Goal: Task Accomplishment & Management: Use online tool/utility

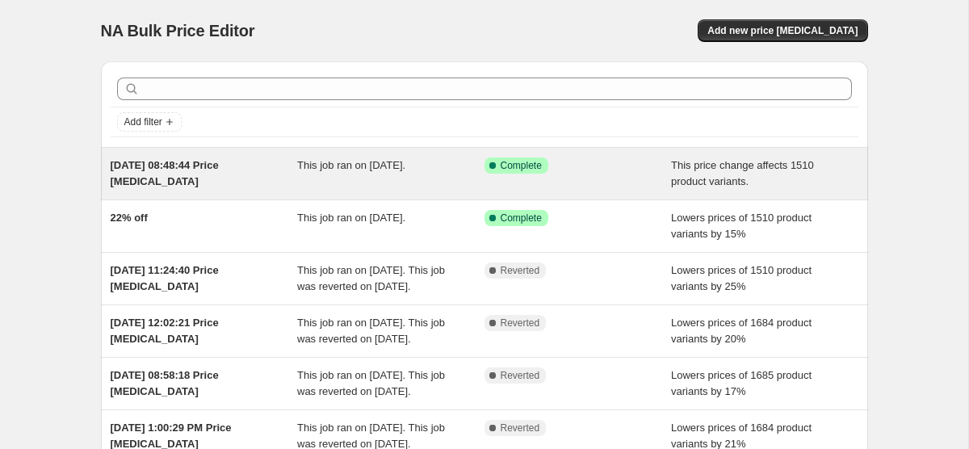
click at [326, 160] on span "This job ran on [DATE]." at bounding box center [351, 165] width 108 height 12
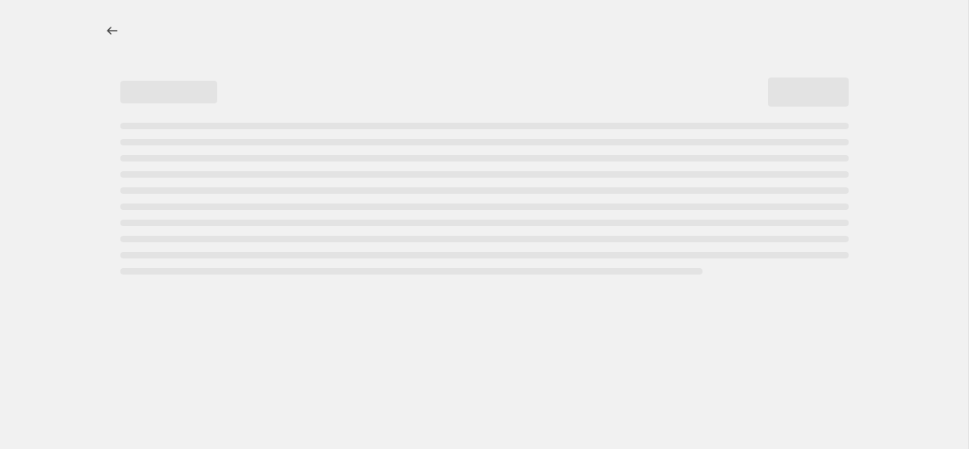
select select "pcap"
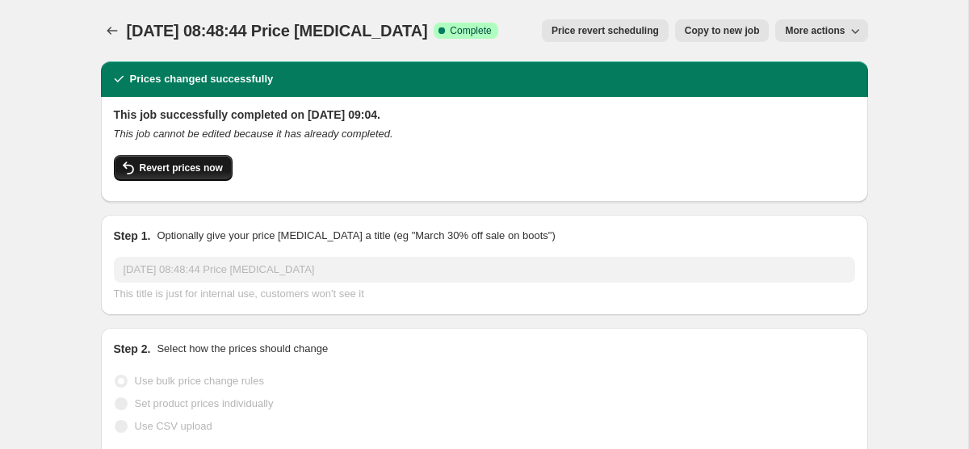
click at [204, 159] on button "Revert prices now" at bounding box center [173, 168] width 119 height 26
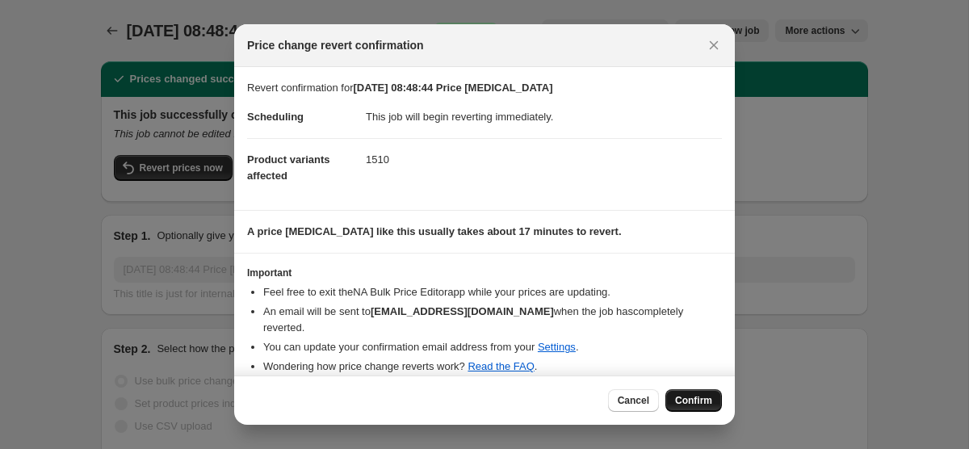
click at [687, 398] on span "Confirm" at bounding box center [693, 400] width 37 height 13
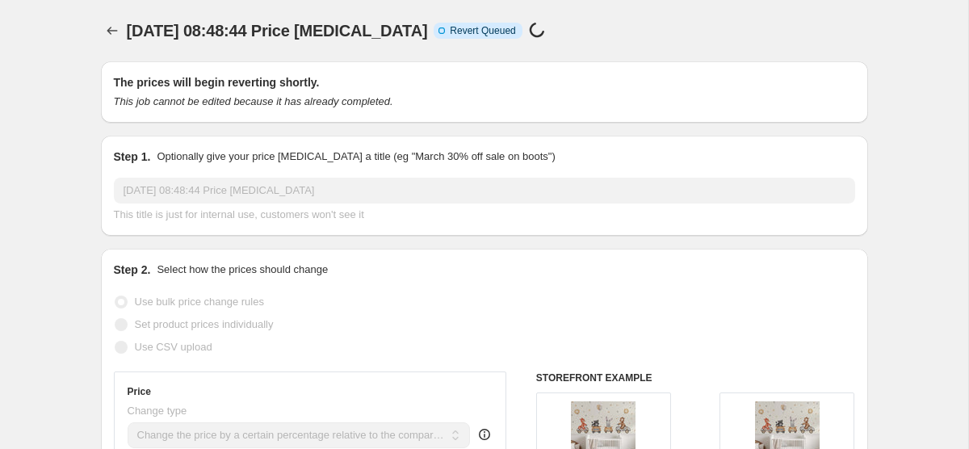
click at [107, 26] on icon "Price change jobs" at bounding box center [112, 31] width 16 height 16
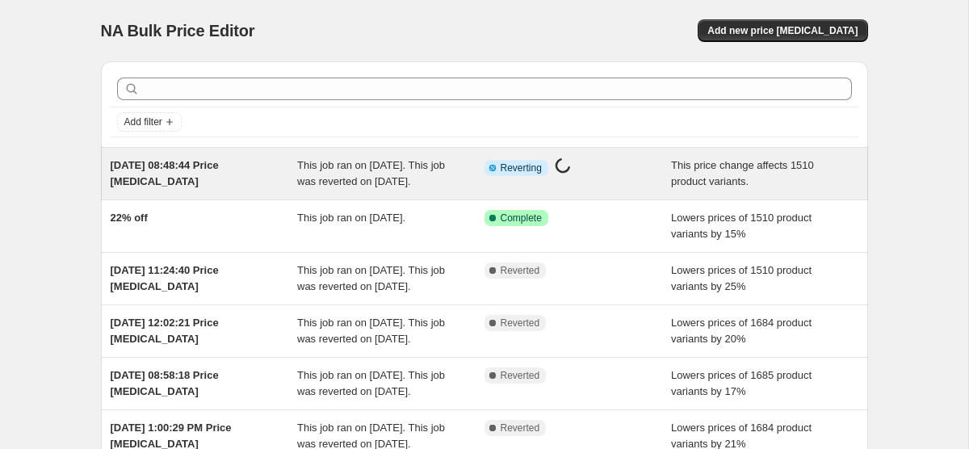
click at [349, 190] on div "This job ran on [DATE]. This job was reverted on [DATE]." at bounding box center [390, 174] width 187 height 32
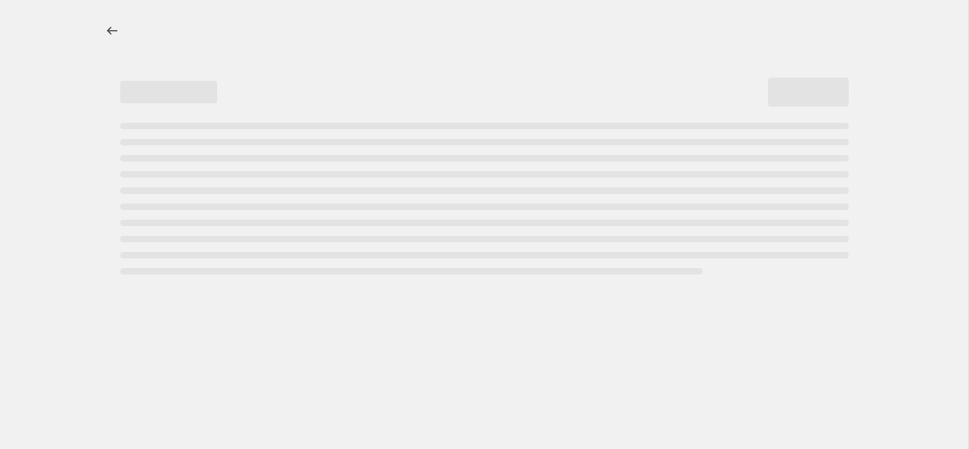
select select "pcap"
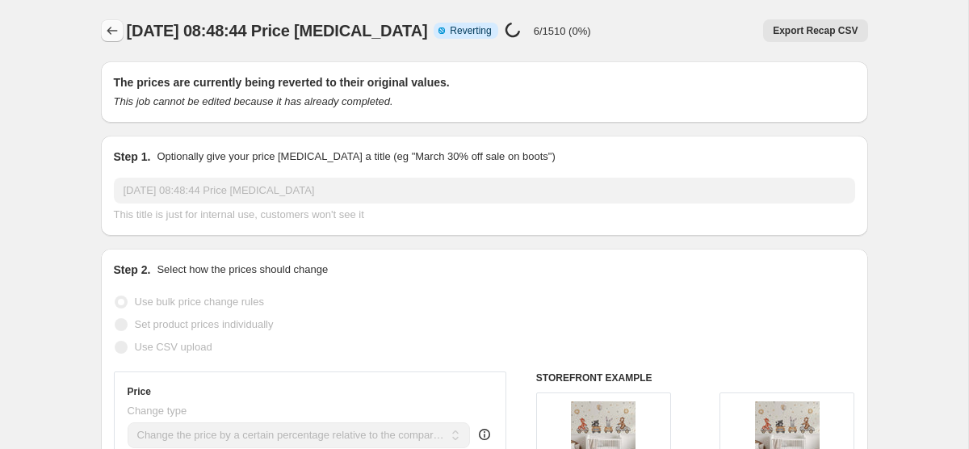
click at [105, 32] on icon "Price change jobs" at bounding box center [112, 31] width 16 height 16
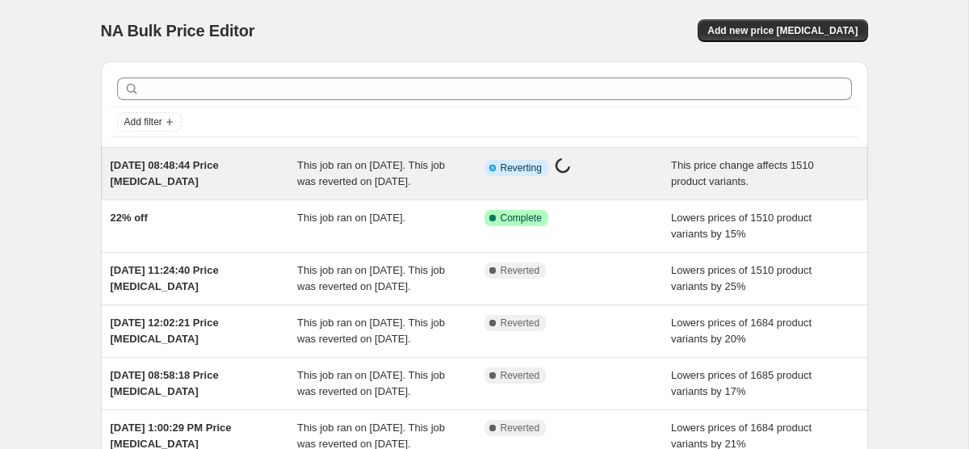
click at [234, 190] on div "[DATE] 08:48:44 Price [MEDICAL_DATA]" at bounding box center [204, 174] width 187 height 32
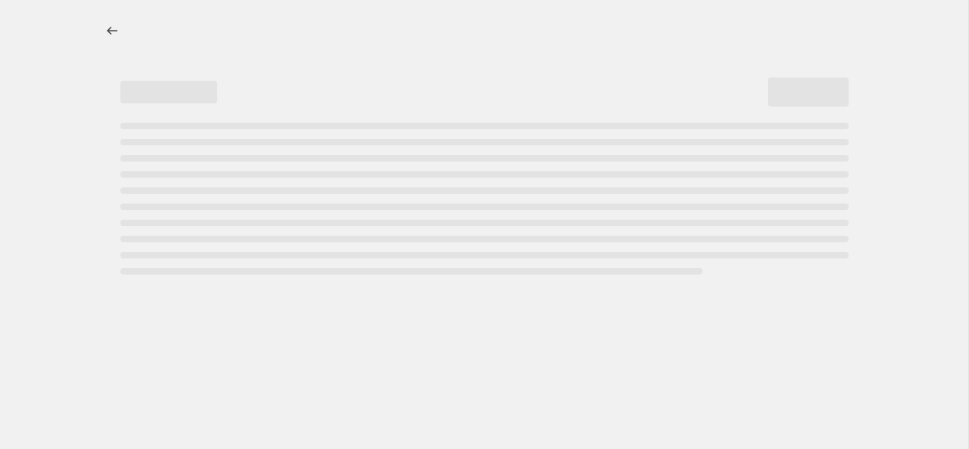
select select "pcap"
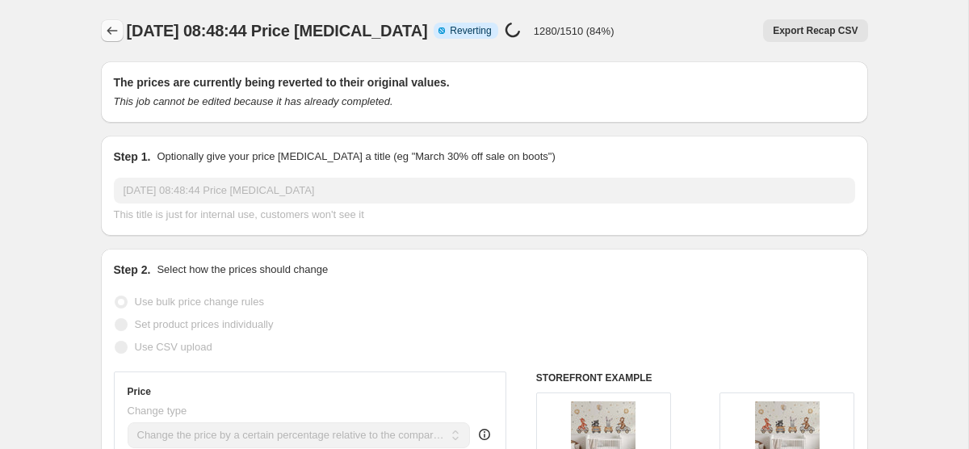
click at [105, 19] on button "Price change jobs" at bounding box center [112, 30] width 23 height 23
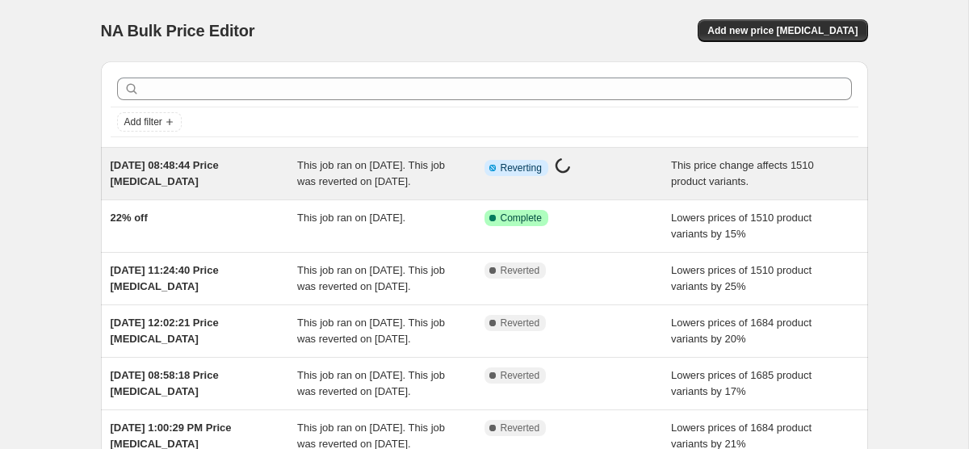
click at [315, 164] on span "This job ran on [DATE]. This job was reverted on [DATE]." at bounding box center [371, 173] width 148 height 28
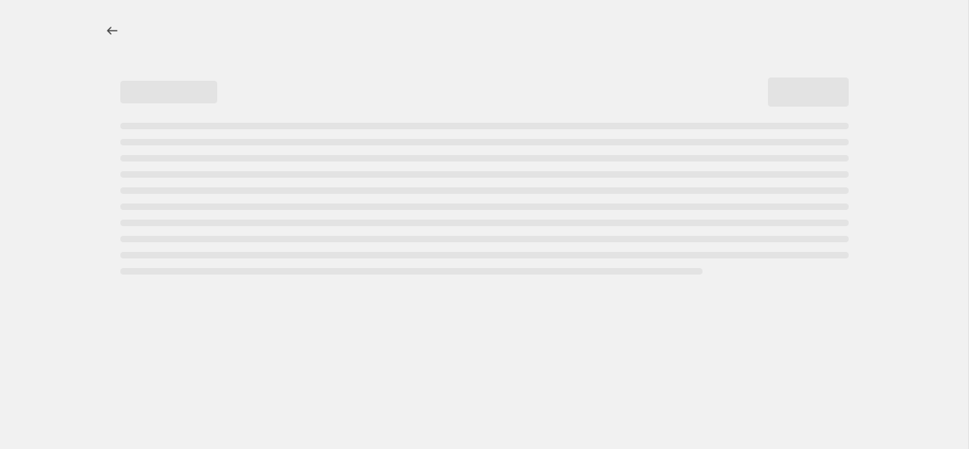
select select "pcap"
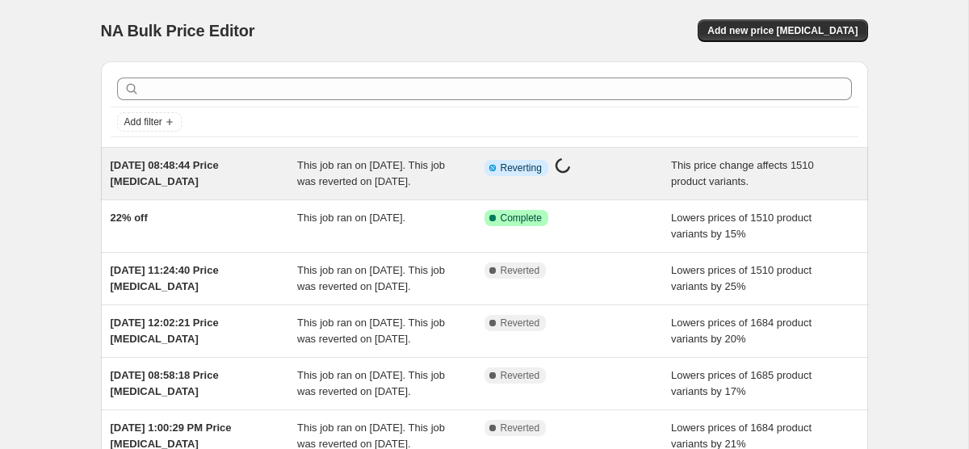
click at [254, 172] on div "[DATE] 08:48:44 Price [MEDICAL_DATA]" at bounding box center [204, 174] width 187 height 32
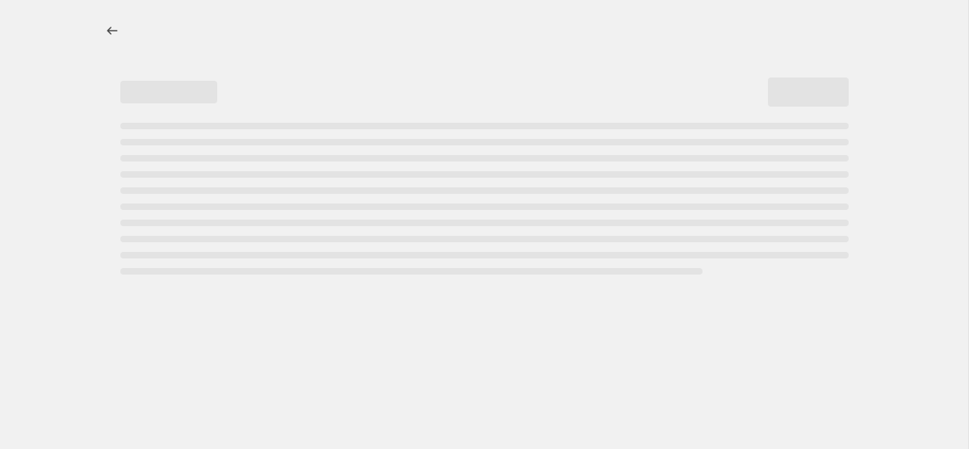
select select "pcap"
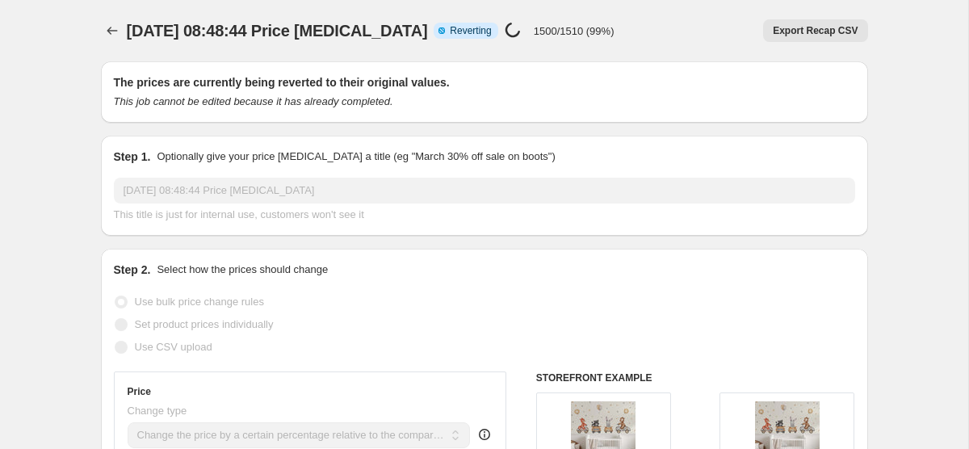
select select "pcap"
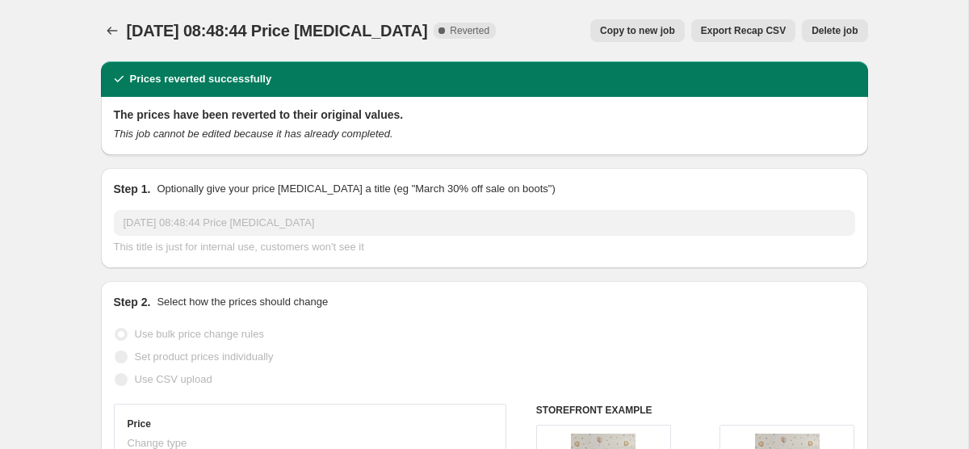
click at [660, 20] on button "Copy to new job" at bounding box center [637, 30] width 95 height 23
select select "pcap"
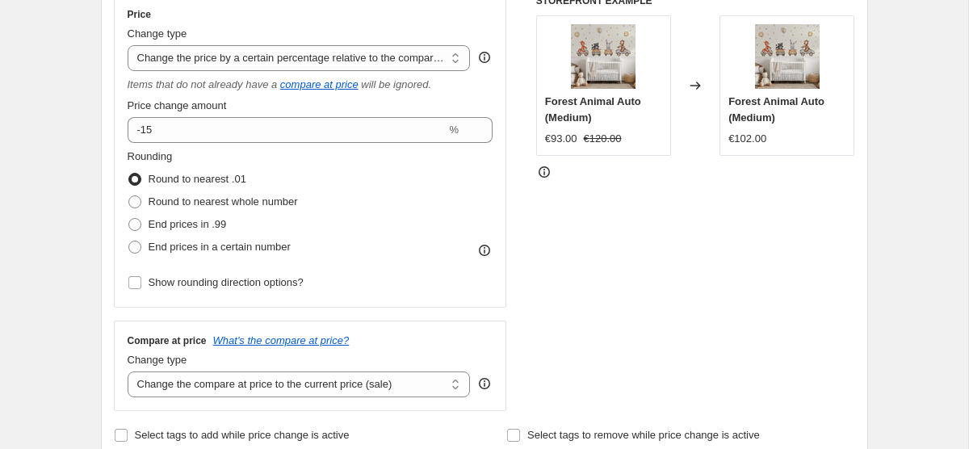
scroll to position [310, 0]
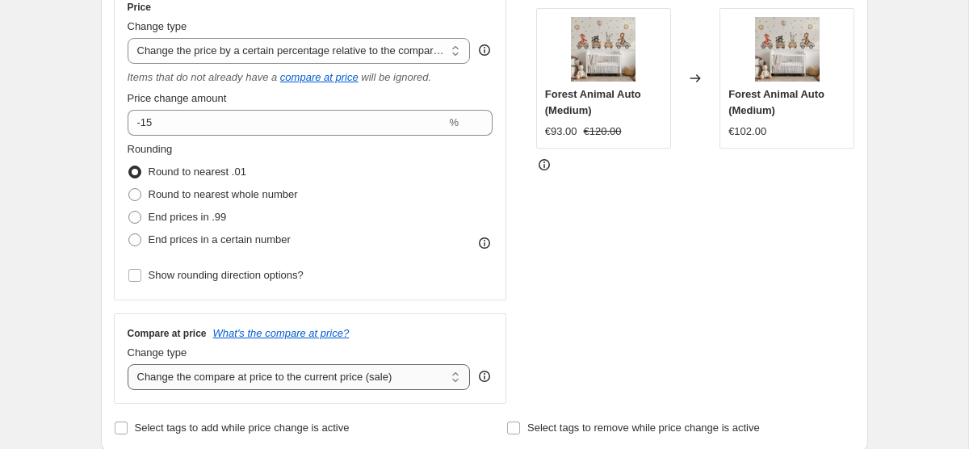
click at [363, 371] on select "Change the compare at price to the current price (sale) Change the compare at p…" at bounding box center [299, 377] width 343 height 26
click at [128, 364] on select "Change the compare at price to the current price (sale) Change the compare at p…" at bounding box center [299, 377] width 343 height 26
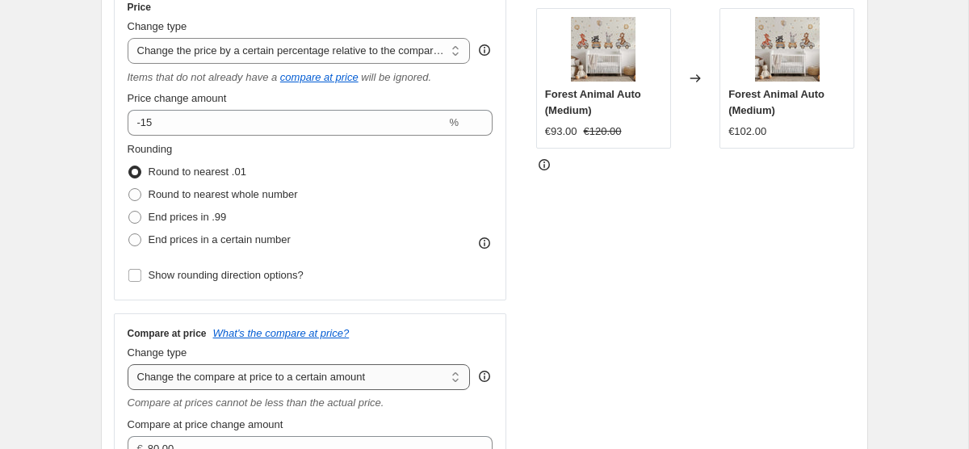
click at [355, 380] on select "Change the compare at price to the current price (sale) Change the compare at p…" at bounding box center [299, 377] width 343 height 26
select select "bp"
click at [128, 364] on select "Change the compare at price to the current price (sale) Change the compare at p…" at bounding box center [299, 377] width 343 height 26
type input "12.00"
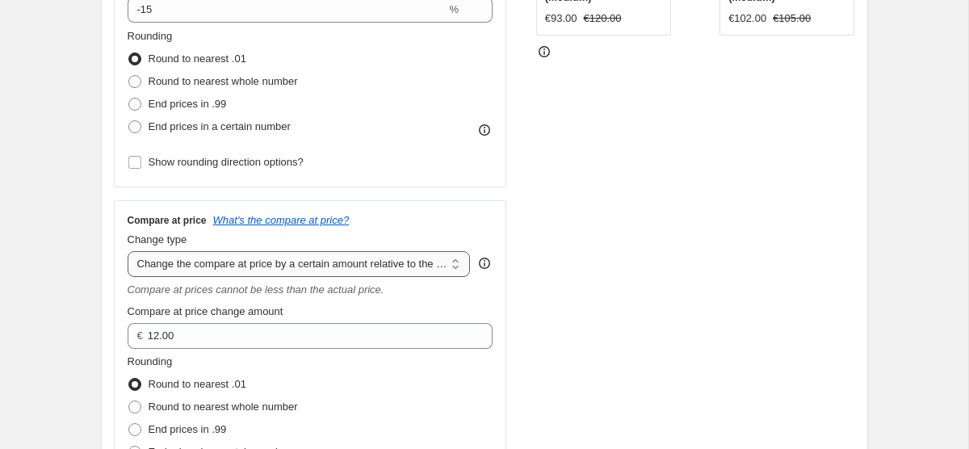
click at [443, 266] on select "Change the compare at price to the current price (sale) Change the compare at p…" at bounding box center [299, 264] width 343 height 26
select select "pp"
click at [128, 251] on select "Change the compare at price to the current price (sale) Change the compare at p…" at bounding box center [299, 264] width 343 height 26
type input "20"
click at [429, 258] on select "Change the compare at price to the current price (sale) Change the compare at p…" at bounding box center [299, 264] width 343 height 26
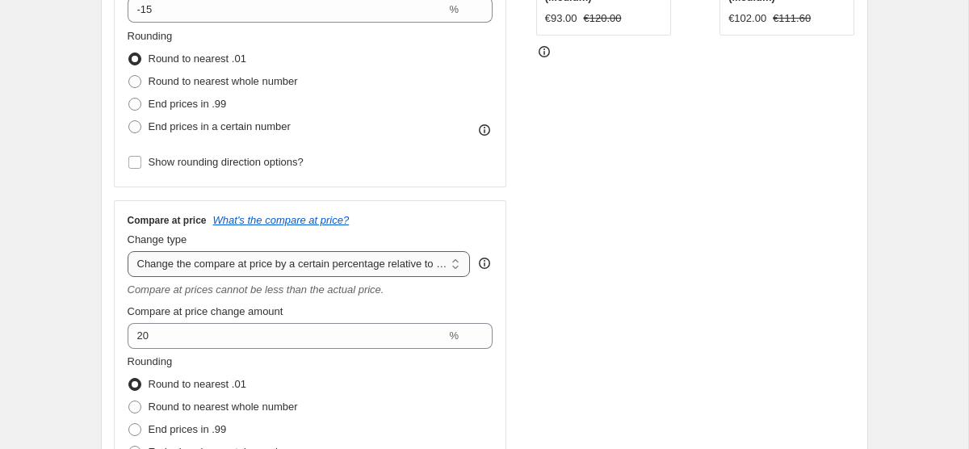
select select "no_change"
click at [128, 251] on select "Change the compare at price to the current price (sale) Change the compare at p…" at bounding box center [299, 264] width 343 height 26
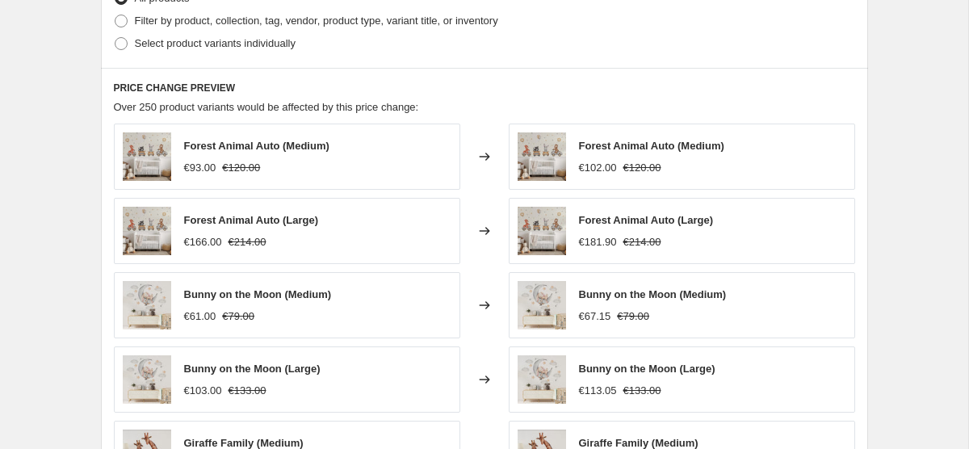
scroll to position [1187, 0]
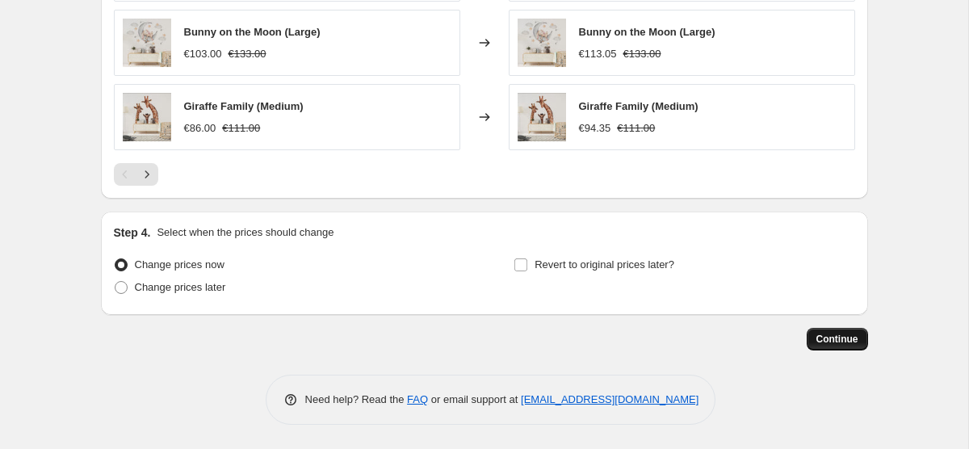
click at [848, 334] on span "Continue" at bounding box center [838, 339] width 42 height 13
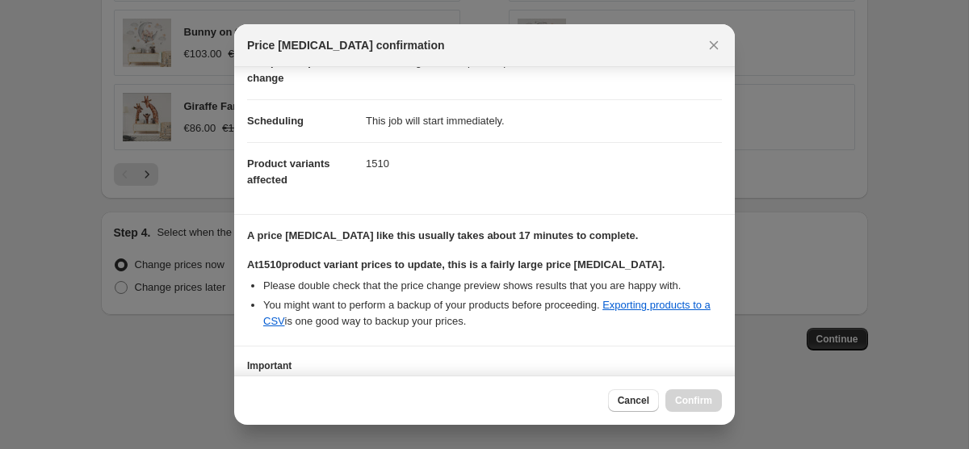
scroll to position [237, 0]
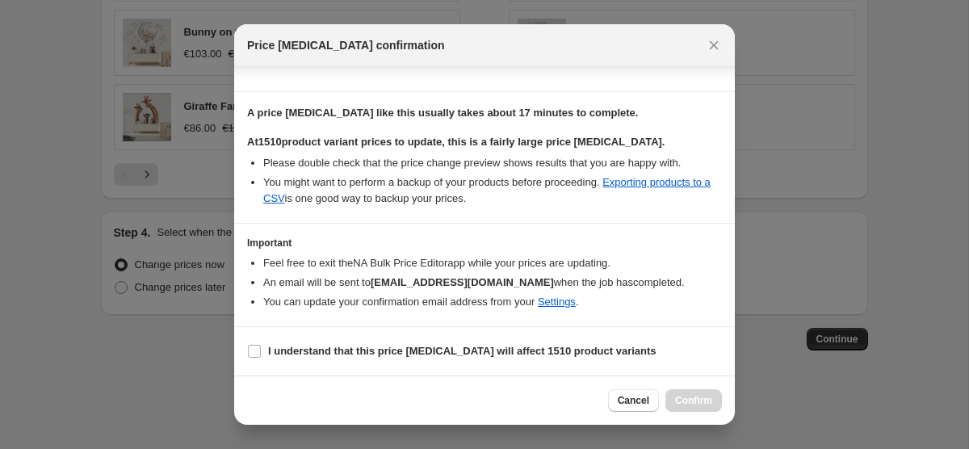
click at [363, 338] on section "I understand that this price change job will affect 1510 product variants" at bounding box center [484, 351] width 501 height 48
click at [361, 343] on span "I understand that this price change job will affect 1510 product variants" at bounding box center [462, 351] width 389 height 16
click at [261, 345] on input "I understand that this price change job will affect 1510 product variants" at bounding box center [254, 351] width 13 height 13
checkbox input "true"
click at [693, 396] on span "Confirm" at bounding box center [693, 400] width 37 height 13
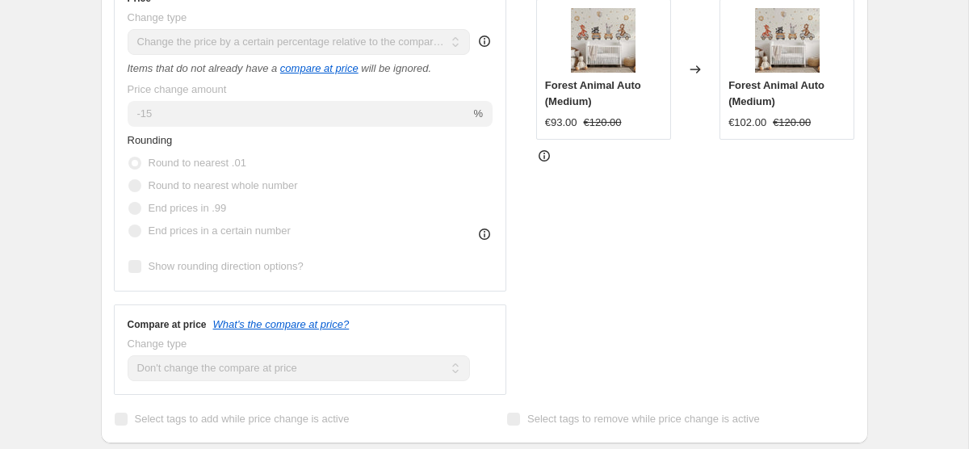
scroll to position [393, 0]
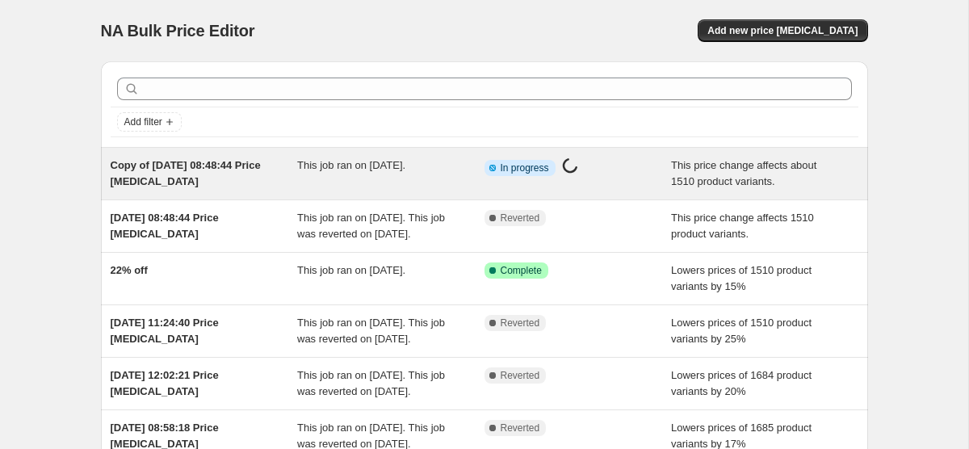
click at [158, 188] on div "Copy of [DATE] 08:48:44 Price [MEDICAL_DATA]" at bounding box center [204, 174] width 187 height 32
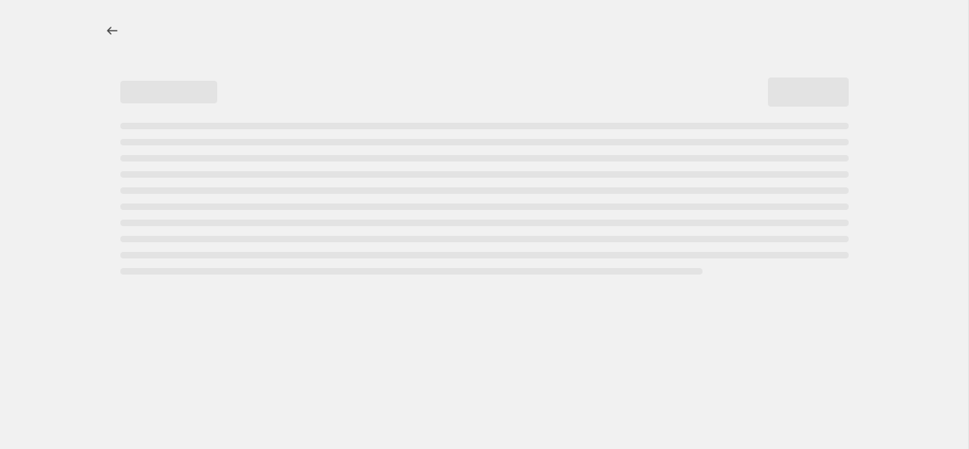
select select "pcap"
select select "no_change"
select select "pcap"
select select "no_change"
